Goal: Task Accomplishment & Management: Use online tool/utility

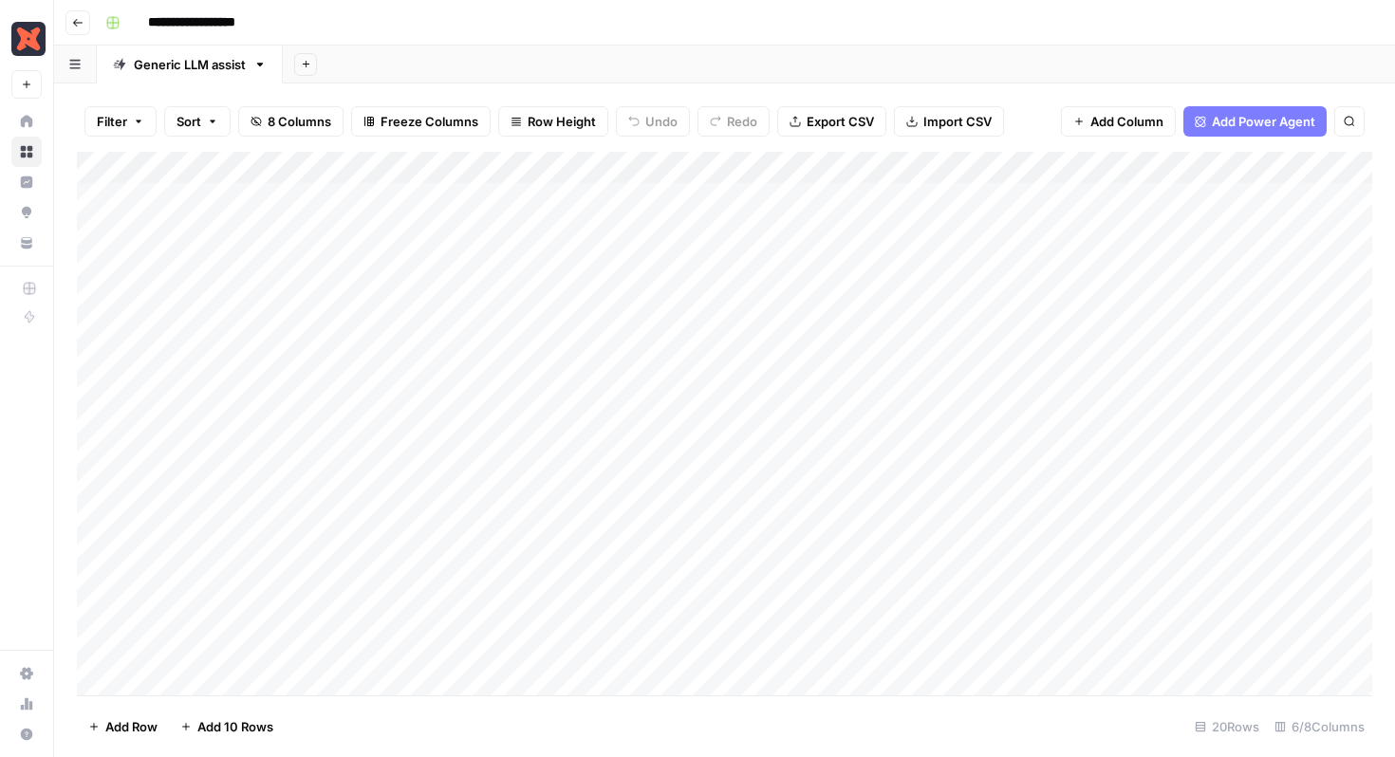
click at [1148, 292] on div "Add Column" at bounding box center [724, 424] width 1295 height 544
click at [1146, 296] on div "Add Column" at bounding box center [724, 424] width 1295 height 544
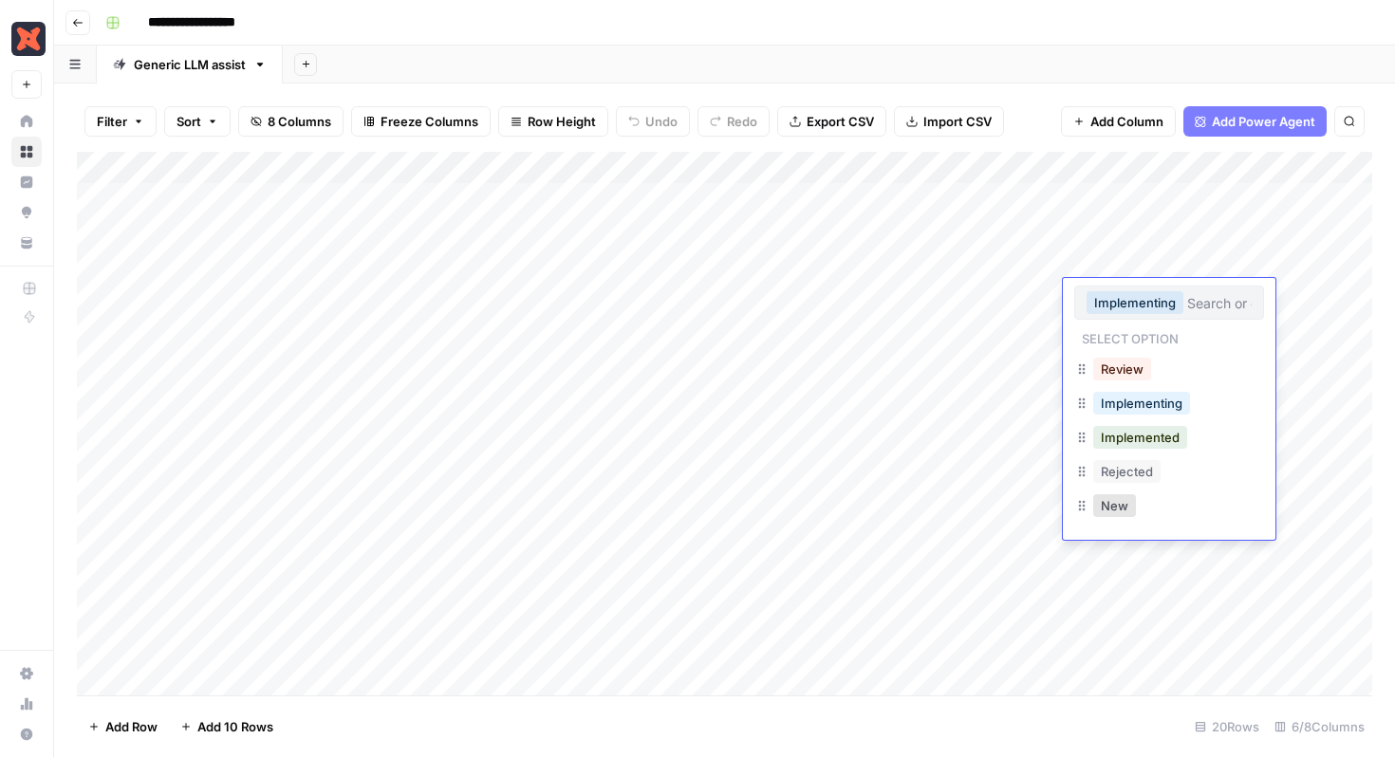
click at [1181, 451] on div "Implemented" at bounding box center [1169, 439] width 190 height 34
click at [1160, 440] on button "Implemented" at bounding box center [1140, 437] width 94 height 23
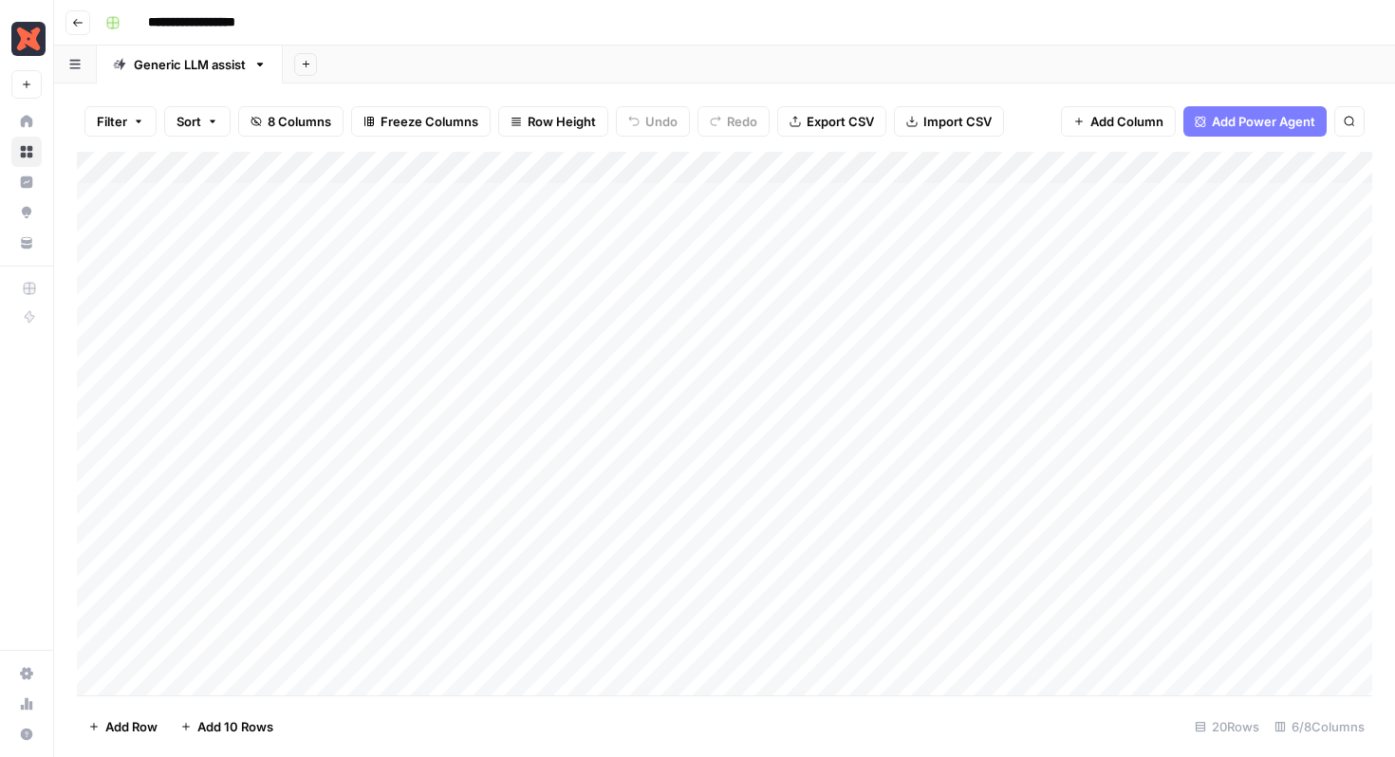
click at [1134, 358] on div "Add Column" at bounding box center [724, 424] width 1295 height 544
click at [1132, 360] on div "Add Column" at bounding box center [724, 424] width 1295 height 544
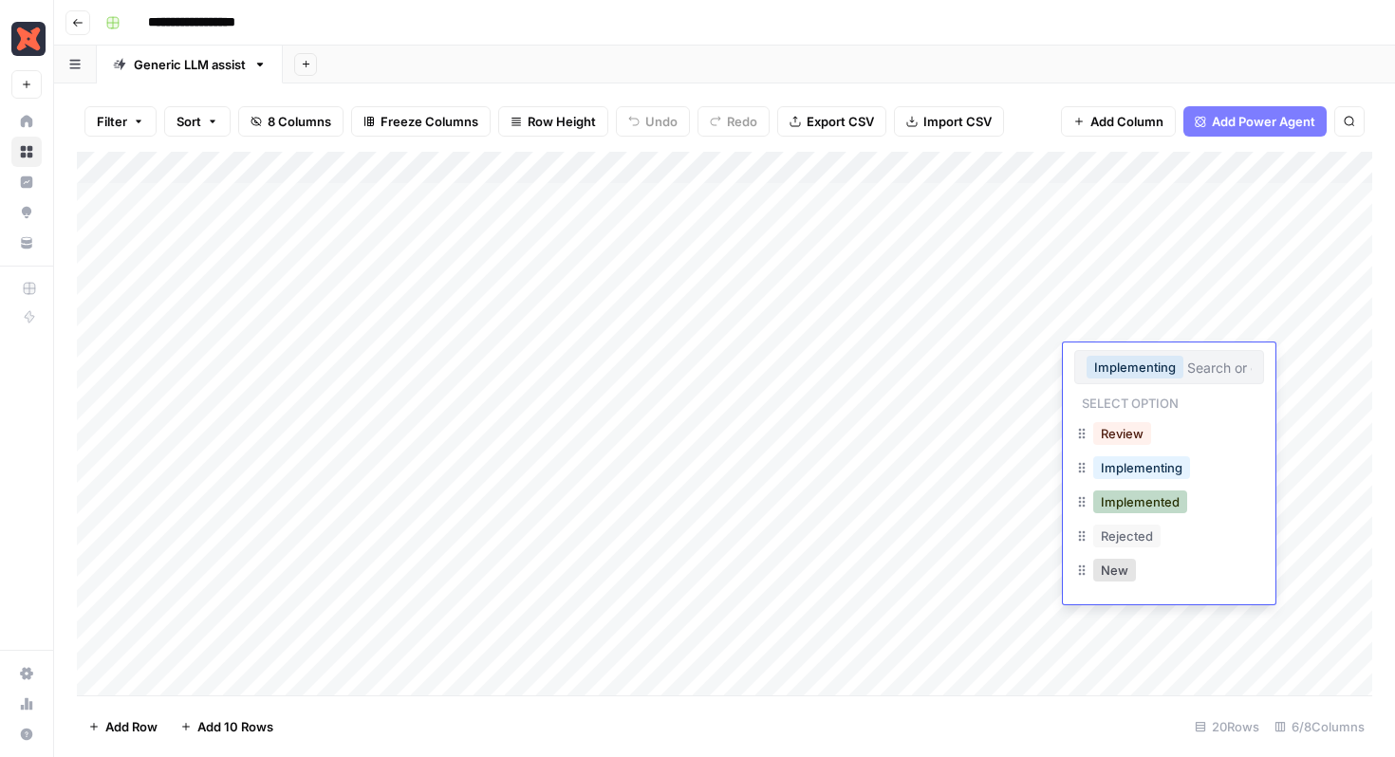
click at [1161, 512] on button "Implemented" at bounding box center [1140, 502] width 94 height 23
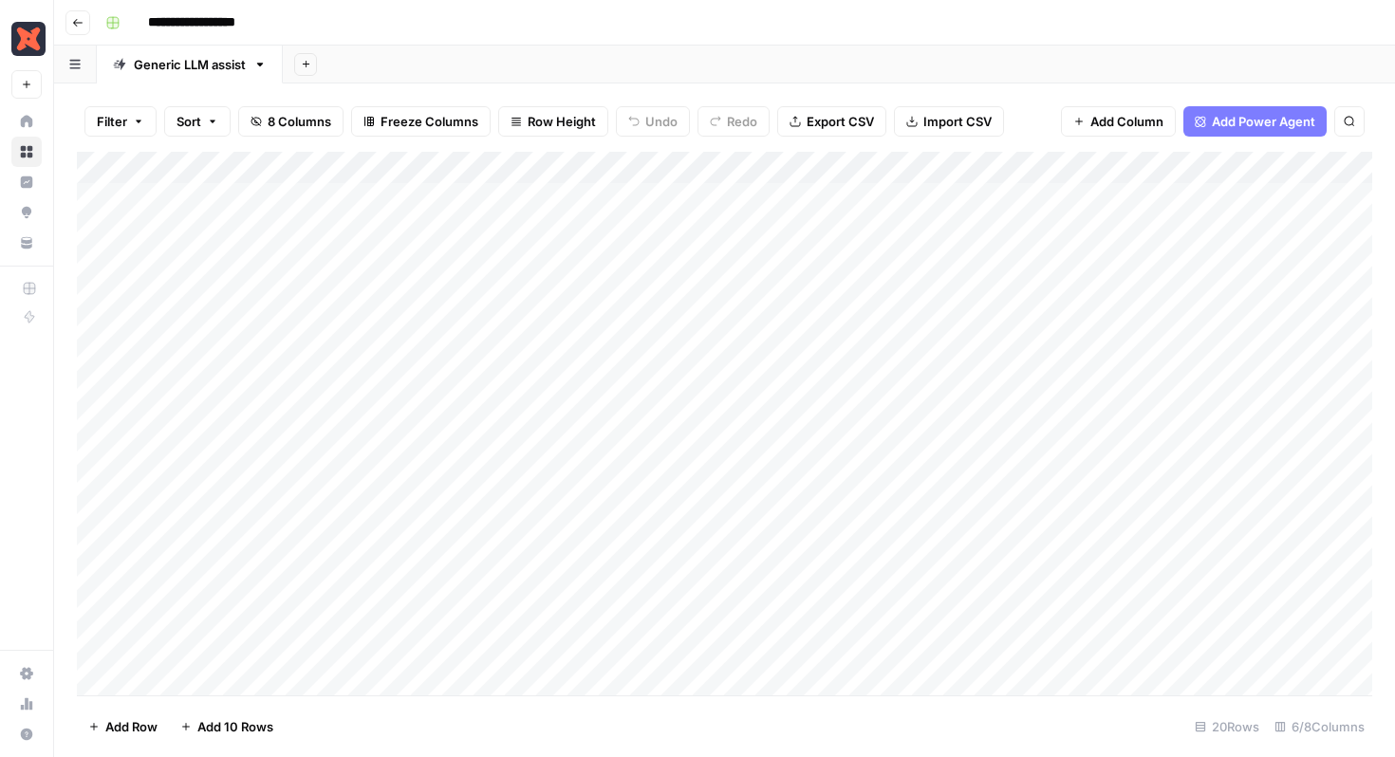
click at [1133, 325] on div "Add Column" at bounding box center [724, 424] width 1295 height 544
click at [1134, 327] on div "Add Column" at bounding box center [724, 424] width 1295 height 544
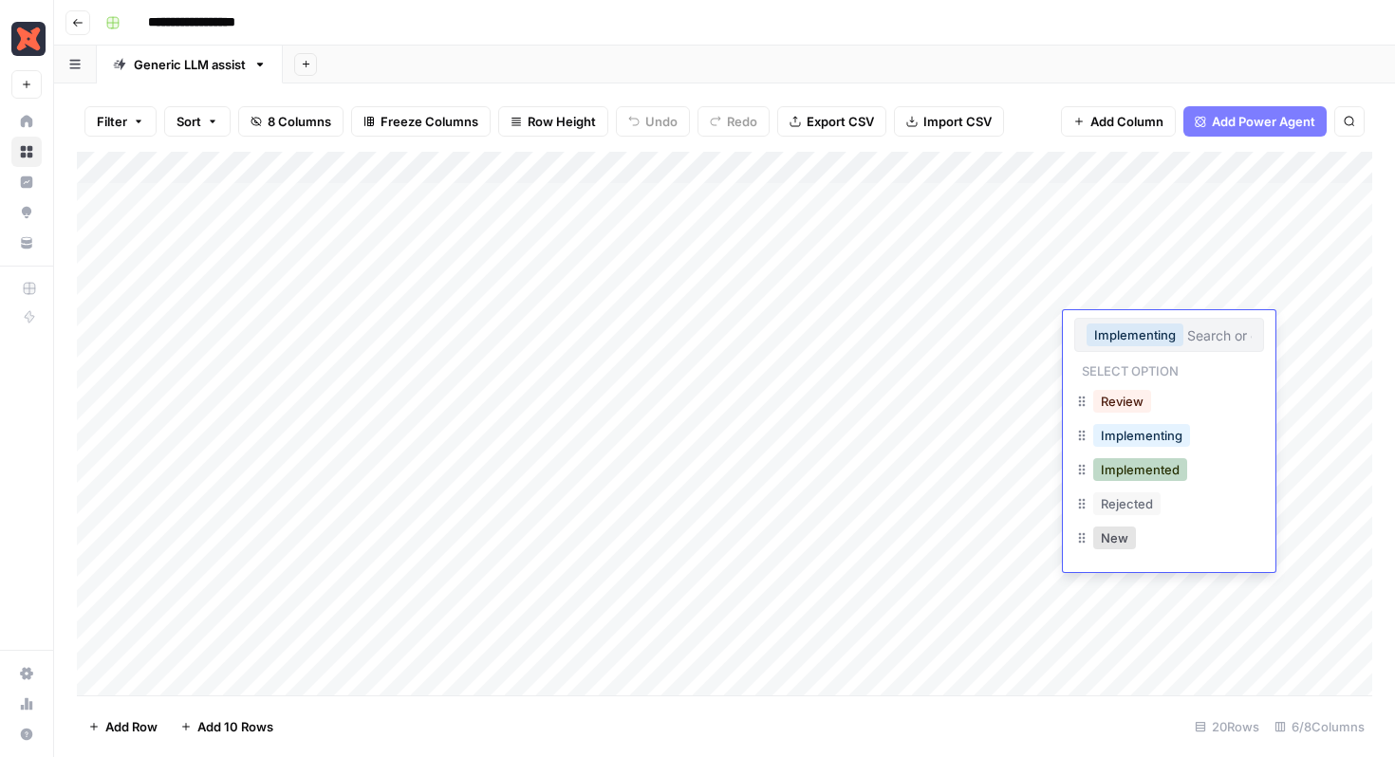
click at [1164, 472] on button "Implemented" at bounding box center [1140, 469] width 94 height 23
